Goal: Task Accomplishment & Management: Manage account settings

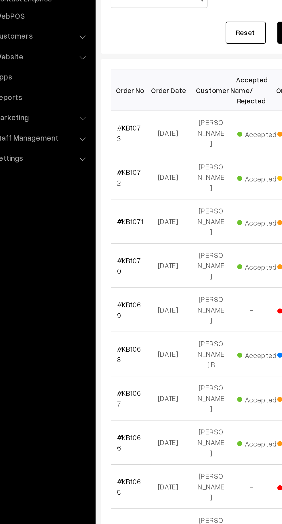
click at [104, 153] on link "#KB1073" at bounding box center [97, 156] width 14 height 11
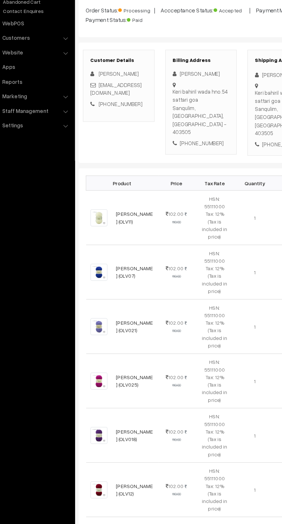
scroll to position [4, 0]
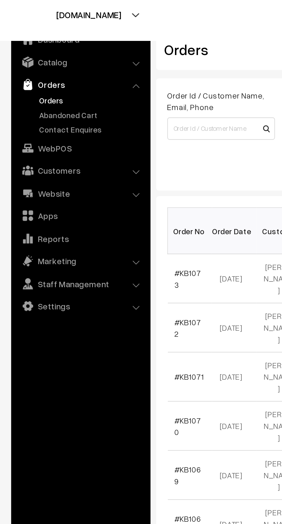
click at [46, 71] on link "Abandoned Cart" at bounding box center [47, 72] width 57 height 6
